Goal: Information Seeking & Learning: Check status

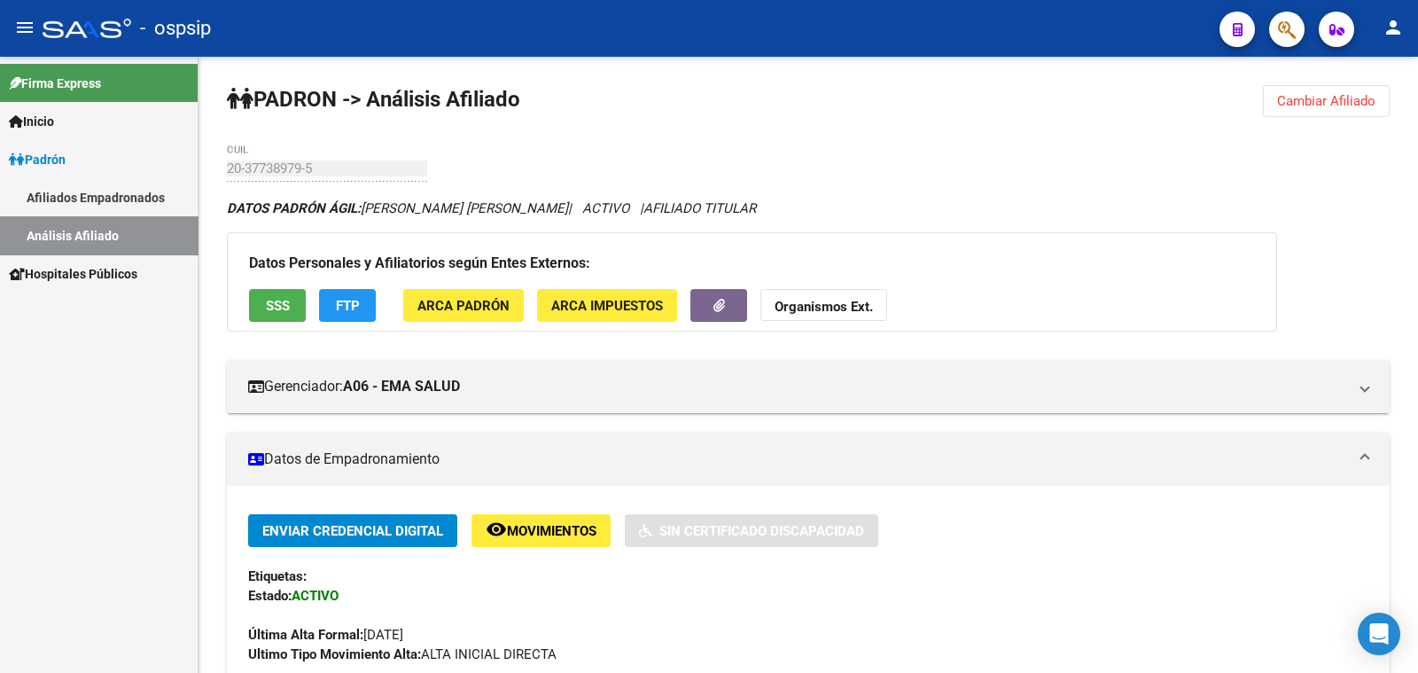
scroll to position [442, 0]
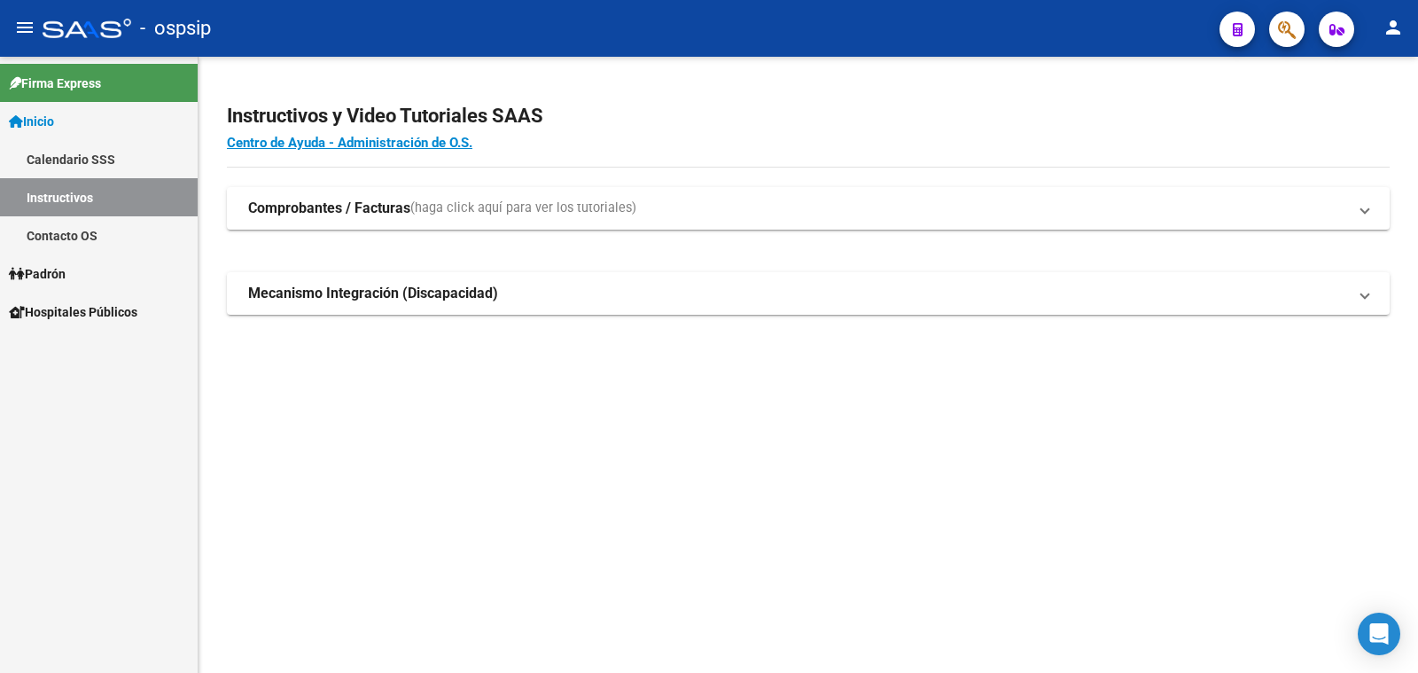
click at [58, 277] on span "Padrón" at bounding box center [37, 274] width 57 height 20
click at [71, 346] on link "Análisis Afiliado" at bounding box center [99, 350] width 198 height 38
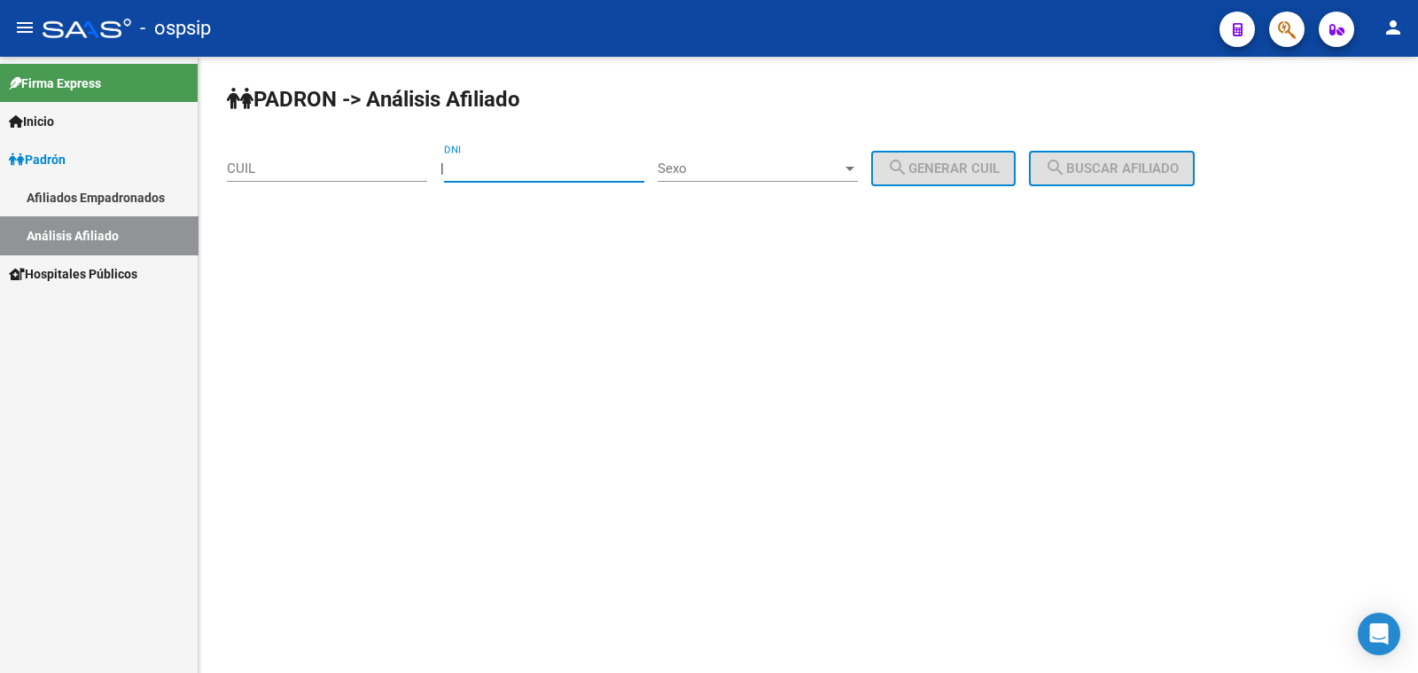
click at [591, 163] on input "DNI" at bounding box center [544, 168] width 200 height 16
click at [534, 152] on div "DNI" at bounding box center [544, 163] width 200 height 38
drag, startPoint x: 533, startPoint y: 152, endPoint x: 500, endPoint y: 160, distance: 33.6
click at [500, 160] on div "DNI" at bounding box center [544, 163] width 200 height 38
drag, startPoint x: 500, startPoint y: 160, endPoint x: 490, endPoint y: 168, distance: 12.6
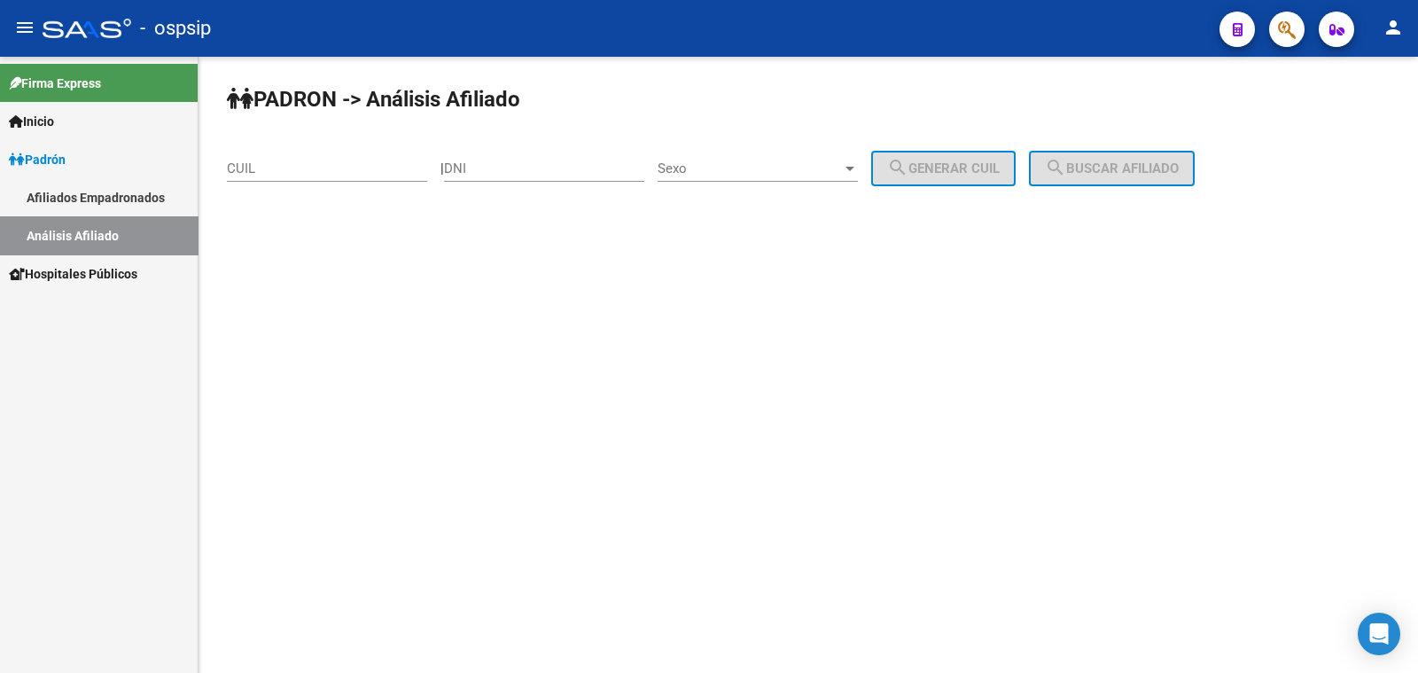
click at [490, 168] on input "DNI" at bounding box center [544, 168] width 200 height 16
paste input "40148487"
type input "40148487"
click at [802, 162] on span "Sexo" at bounding box center [750, 168] width 184 height 16
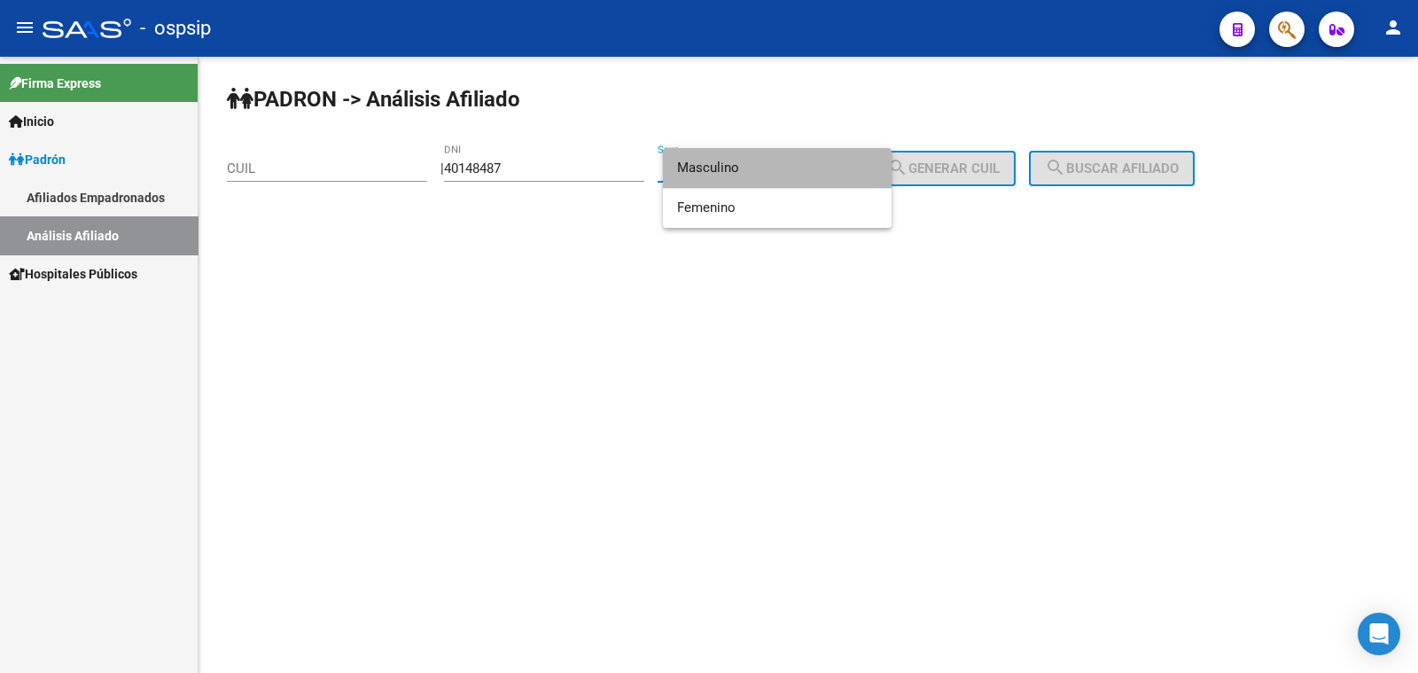
click at [802, 162] on span "Masculino" at bounding box center [777, 168] width 200 height 40
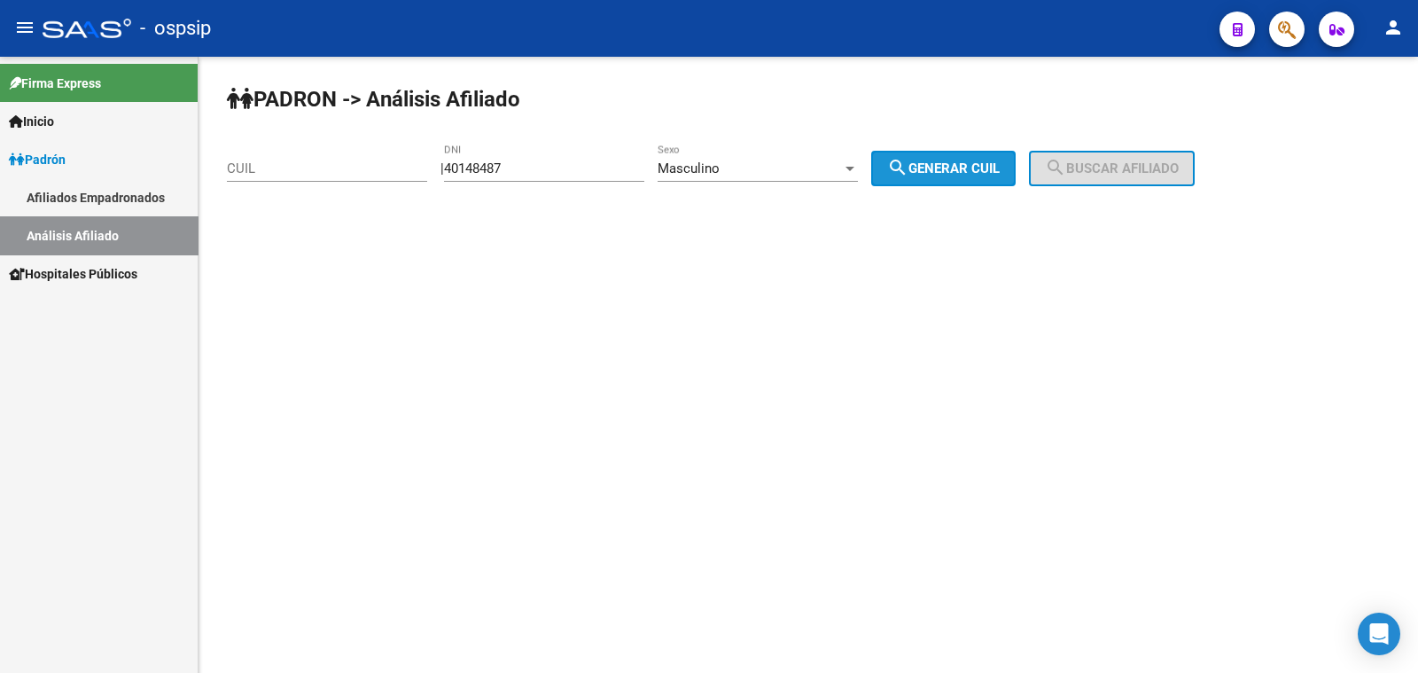
click at [931, 170] on span "search Generar CUIL" at bounding box center [943, 168] width 113 height 16
type input "20-40148487-7"
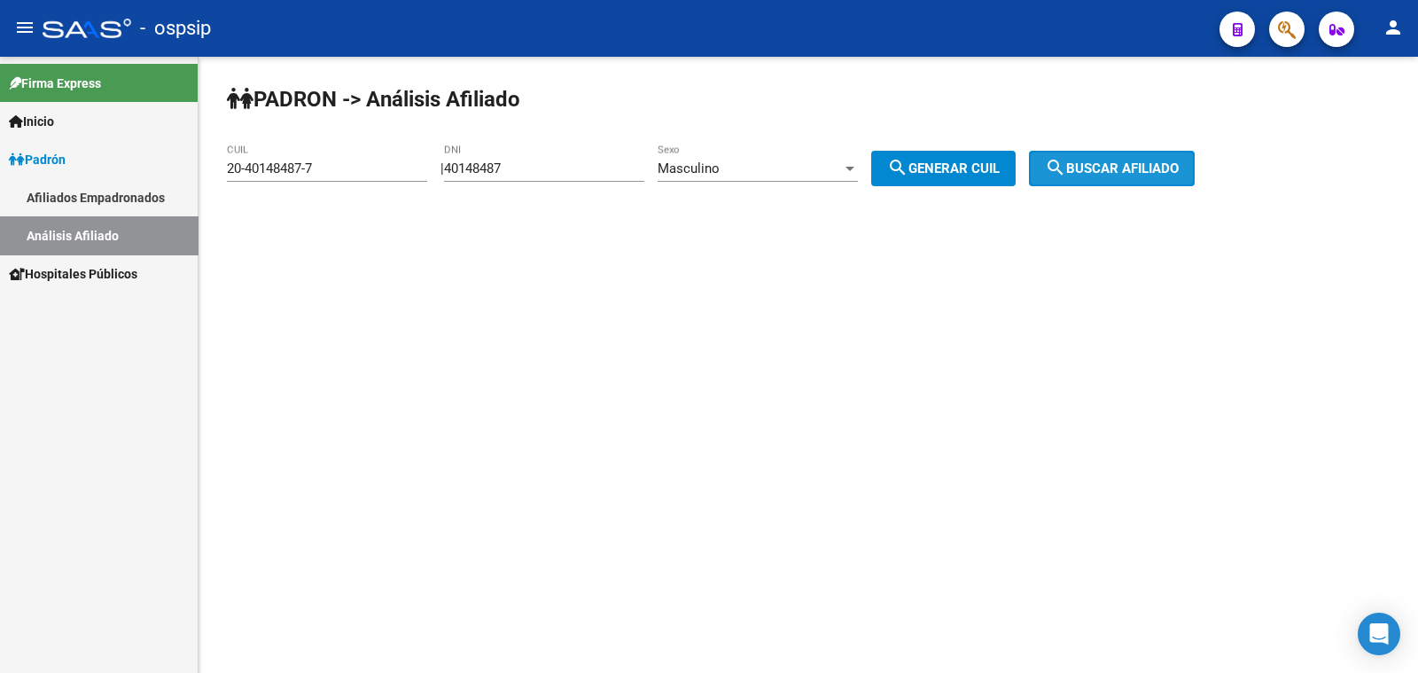
click at [1102, 176] on button "search Buscar afiliado" at bounding box center [1112, 168] width 166 height 35
